Goal: Task Accomplishment & Management: Complete application form

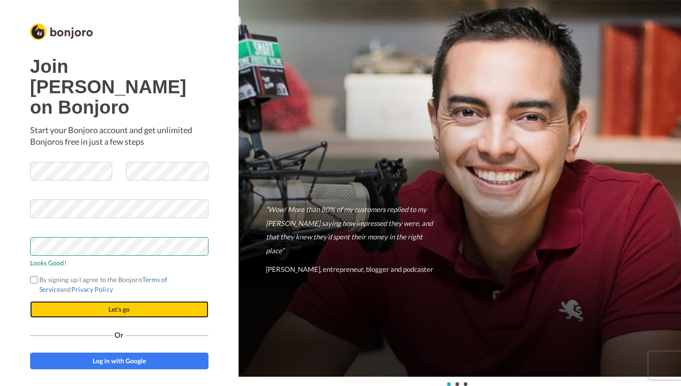
click at [119, 301] on button "Let's go" at bounding box center [119, 309] width 178 height 17
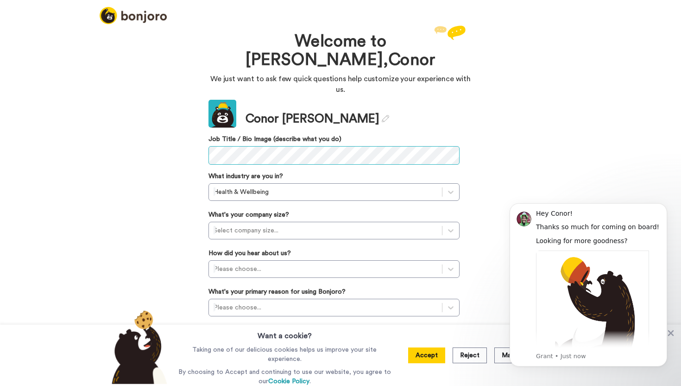
click at [239, 154] on div "Update Conor Mathews Job Title / Bio Image (describe what you do) What industry…" at bounding box center [334, 234] width 251 height 268
click at [570, 77] on div "Welcome to Bonjoro, Conor We just want to ask few quick questions help customiz…" at bounding box center [340, 204] width 681 height 362
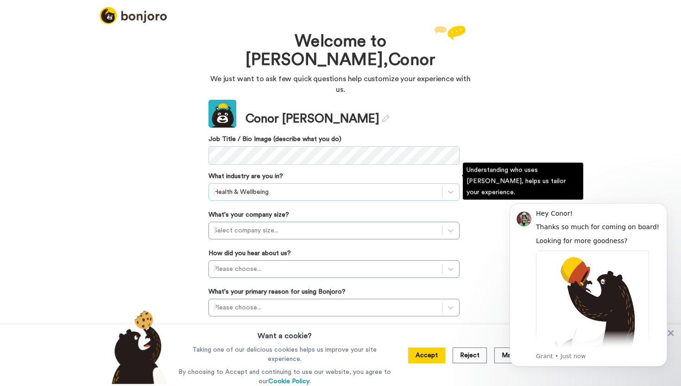
click at [320, 184] on div "Health & Wellbeing" at bounding box center [325, 191] width 233 height 15
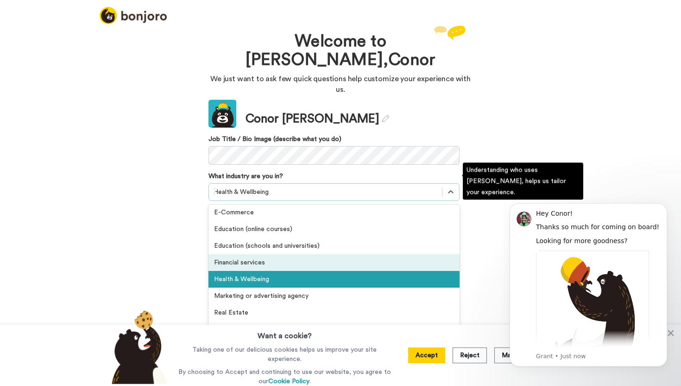
scroll to position [103, 0]
click at [316, 270] on div "Health & Wellbeing" at bounding box center [334, 278] width 251 height 17
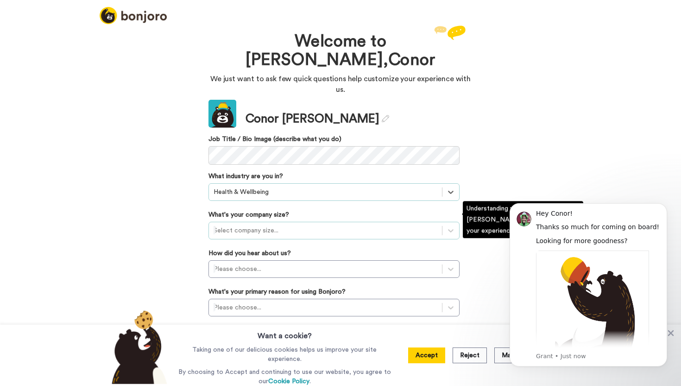
click at [322, 225] on div at bounding box center [326, 230] width 224 height 11
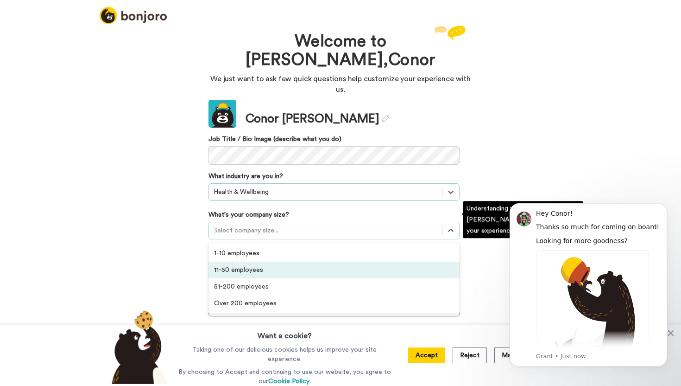
click at [314, 261] on div "11-50 employees" at bounding box center [334, 269] width 251 height 17
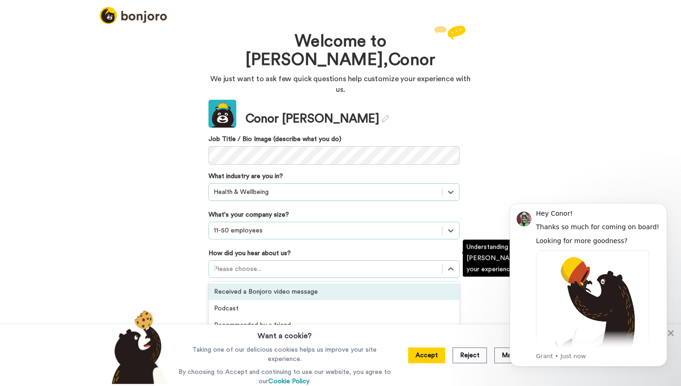
click at [303, 263] on div at bounding box center [326, 268] width 224 height 11
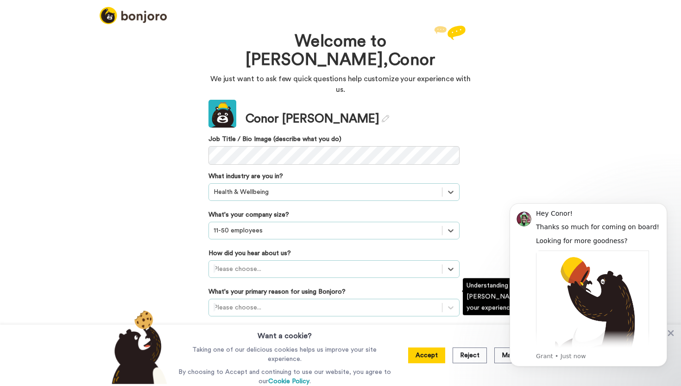
click at [340, 298] on div "Please choose..." at bounding box center [334, 307] width 251 height 18
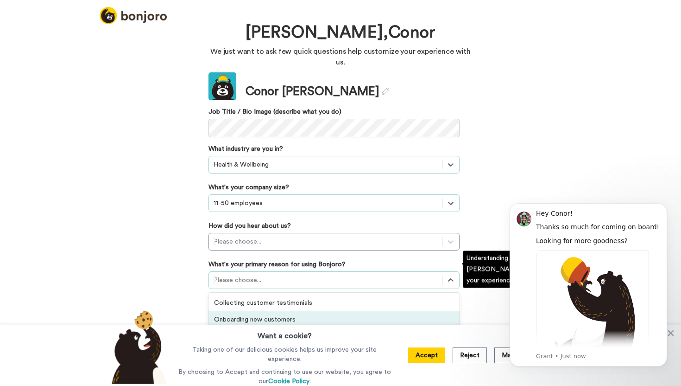
click at [332, 311] on div "Onboarding new customers" at bounding box center [334, 319] width 251 height 17
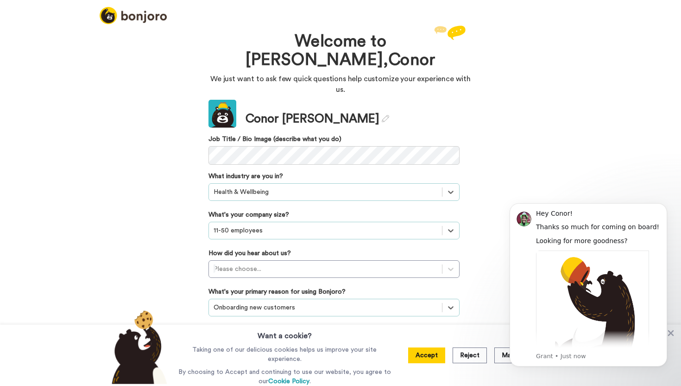
scroll to position [0, 0]
click at [664, 207] on icon "Dismiss notification" at bounding box center [664, 205] width 3 height 3
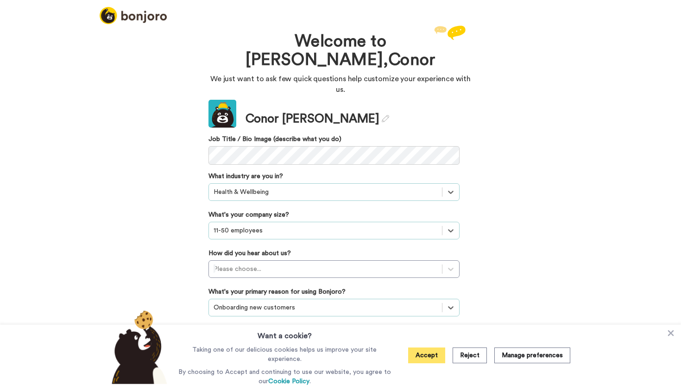
click at [433, 352] on button "Accept" at bounding box center [426, 355] width 37 height 16
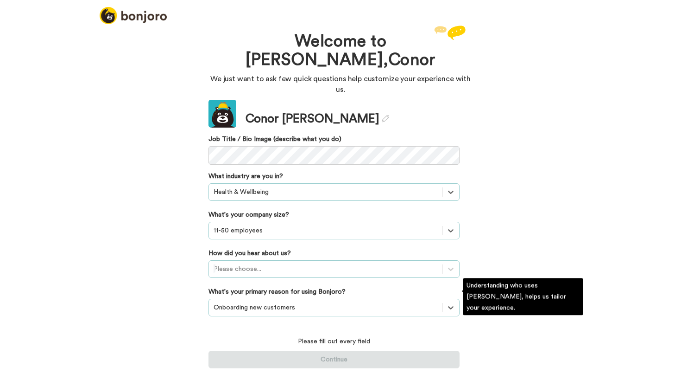
click at [322, 266] on div "Please choose..." at bounding box center [334, 269] width 251 height 18
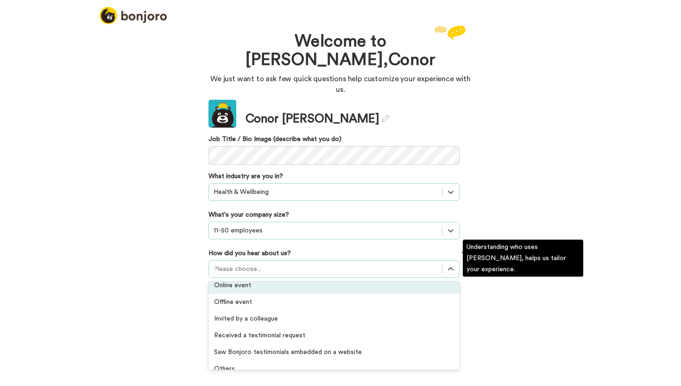
scroll to position [249, 0]
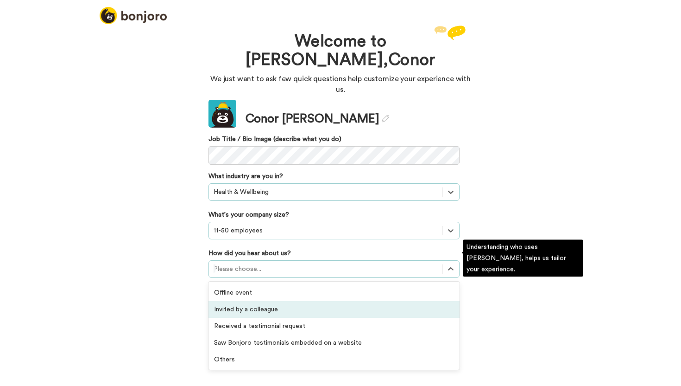
click at [314, 301] on div "Invited by a colleague" at bounding box center [334, 309] width 251 height 17
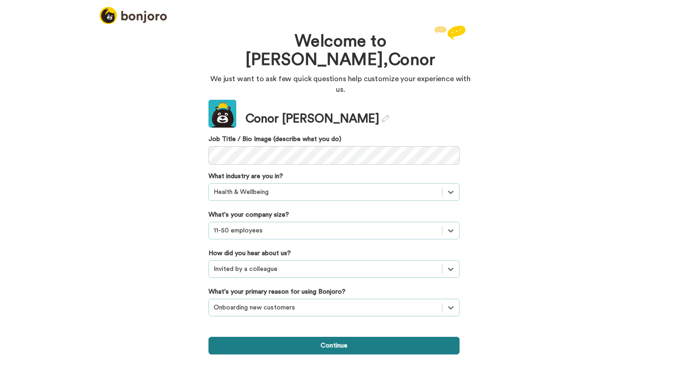
click at [307, 336] on button "Continue" at bounding box center [334, 345] width 251 height 18
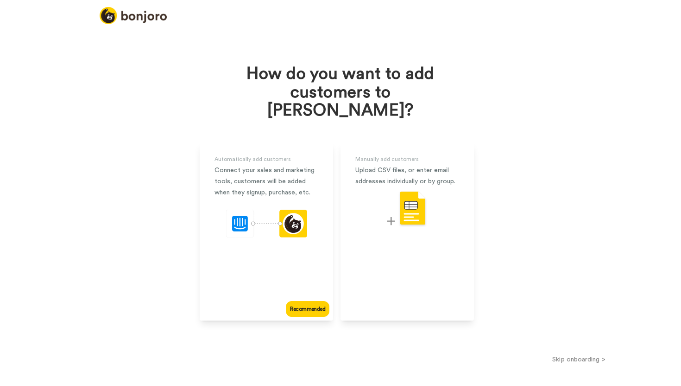
click at [567, 354] on button "Skip onboarding >" at bounding box center [579, 359] width 204 height 10
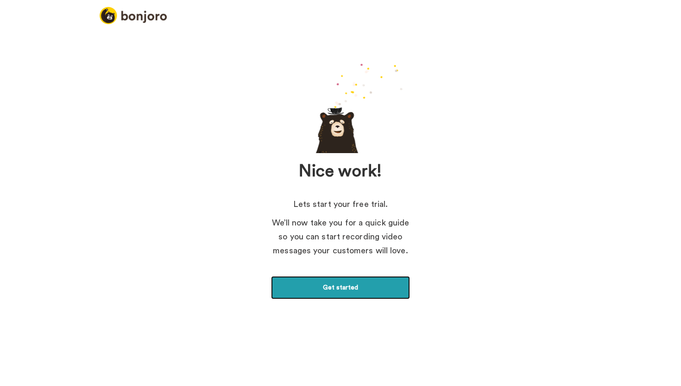
click at [389, 281] on link "Get started" at bounding box center [340, 287] width 139 height 23
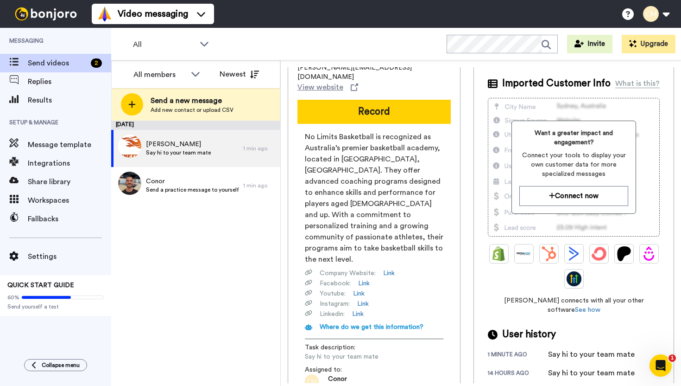
scroll to position [27, 0]
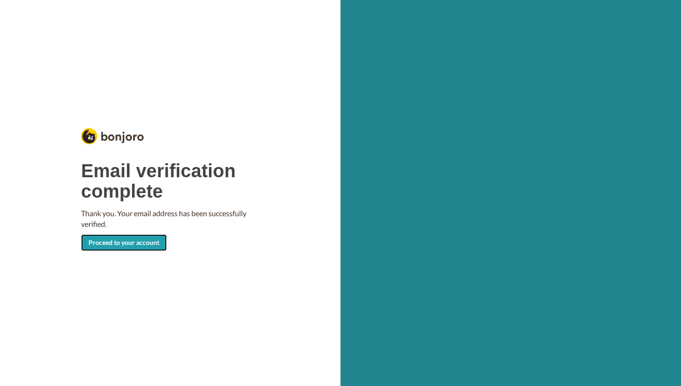
click at [133, 234] on link "Proceed to your account" at bounding box center [124, 242] width 86 height 17
